Goal: Task Accomplishment & Management: Complete application form

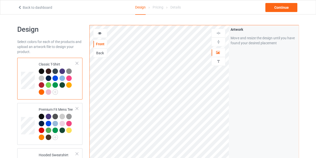
click at [41, 69] on div at bounding box center [42, 72] width 6 height 6
click at [276, 8] on div "Continue" at bounding box center [282, 7] width 32 height 9
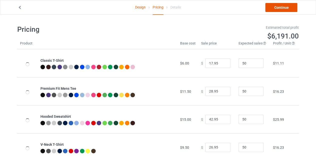
click at [276, 9] on link "Continue" at bounding box center [282, 7] width 32 height 9
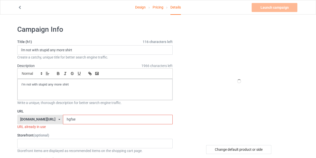
click at [86, 116] on input "hgfse" at bounding box center [118, 120] width 110 height 10
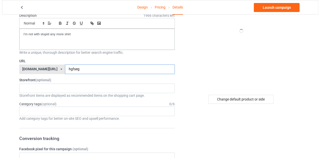
scroll to position [51, 0]
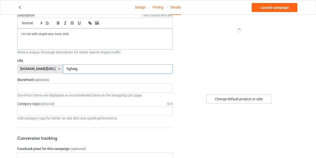
type input "hgfseg"
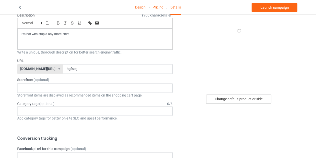
click at [242, 99] on div "Change default product or side" at bounding box center [238, 99] width 65 height 9
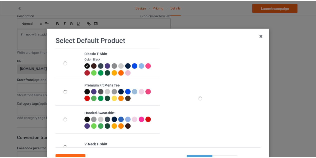
scroll to position [43, 0]
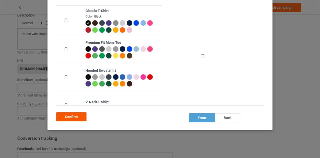
click at [73, 118] on div "Confirm" at bounding box center [71, 116] width 30 height 9
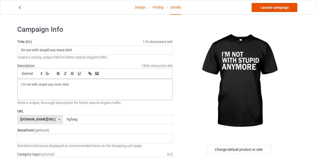
click at [272, 11] on link "Launch campaign" at bounding box center [275, 7] width 46 height 9
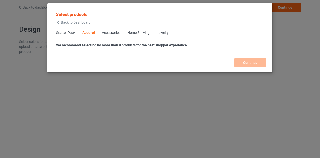
click at [20, 7] on div "Select products Back to Dashboard Starter Pack Apparel Accessories Home & Livin…" at bounding box center [160, 79] width 320 height 158
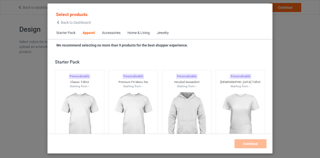
scroll to position [186, 0]
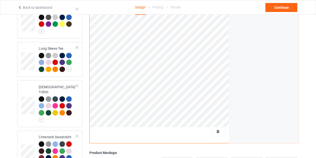
scroll to position [191, 0]
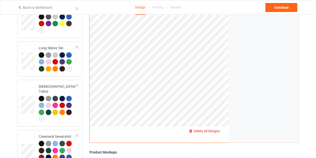
click at [215, 129] on span "Delete all designs" at bounding box center [207, 131] width 27 height 4
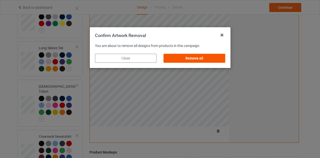
click at [206, 59] on div "Remove all" at bounding box center [195, 58] width 62 height 9
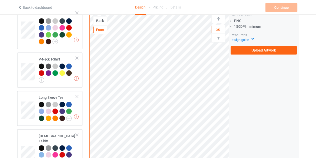
scroll to position [128, 0]
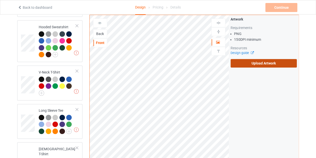
click at [249, 60] on label "Upload Artwork" at bounding box center [264, 63] width 66 height 9
click at [0, 0] on input "Upload Artwork" at bounding box center [0, 0] width 0 height 0
click at [98, 31] on div "Back" at bounding box center [101, 33] width 14 height 5
click at [260, 59] on label "Upload Artwork" at bounding box center [264, 63] width 66 height 9
click at [0, 0] on input "Upload Artwork" at bounding box center [0, 0] width 0 height 0
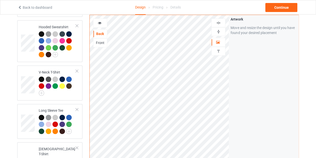
click at [99, 21] on icon at bounding box center [100, 23] width 4 height 4
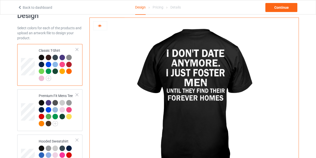
scroll to position [14, 0]
click at [282, 7] on div "Continue" at bounding box center [282, 7] width 32 height 9
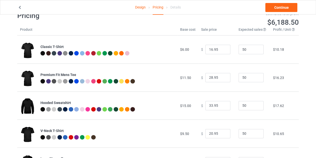
scroll to position [12, 0]
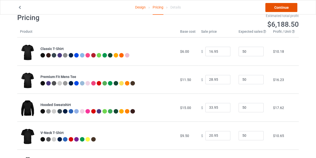
click at [280, 6] on link "Continue" at bounding box center [282, 7] width 32 height 9
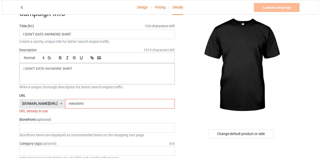
scroll to position [18, 0]
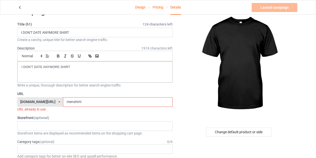
click at [101, 103] on input "menshirtt" at bounding box center [118, 102] width 110 height 10
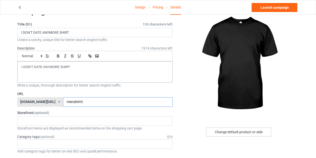
type input "menshirttt"
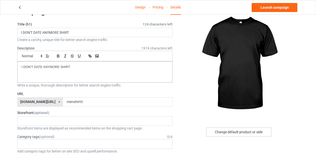
click at [245, 132] on div "Change default product or side" at bounding box center [238, 132] width 65 height 9
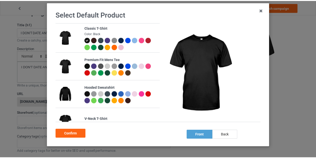
scroll to position [26, 0]
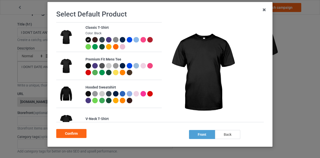
click at [223, 134] on div "back" at bounding box center [227, 134] width 25 height 9
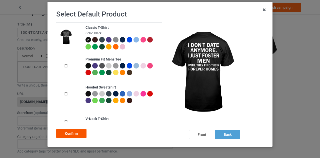
click at [77, 132] on div "Confirm" at bounding box center [71, 133] width 30 height 9
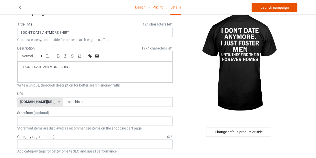
click at [265, 8] on link "Launch campaign" at bounding box center [275, 7] width 46 height 9
